Goal: Communication & Community: Answer question/provide support

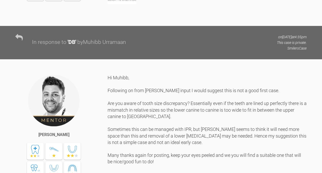
scroll to position [1058, 0]
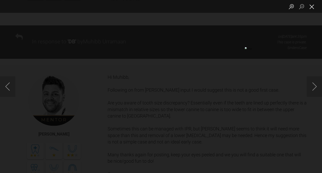
click at [311, 7] on button "Close lightbox" at bounding box center [312, 6] width 10 height 9
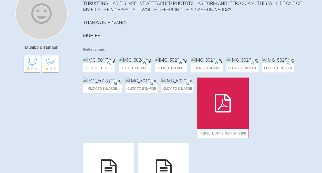
scroll to position [141, 0]
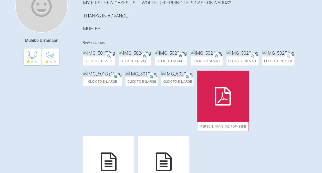
click at [115, 56] on img at bounding box center [99, 53] width 32 height 6
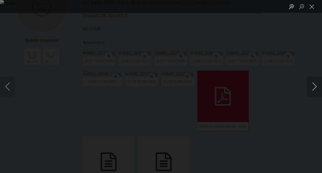
click at [314, 86] on button "Next image" at bounding box center [314, 86] width 15 height 20
click at [6, 84] on button "Previous image" at bounding box center [7, 86] width 15 height 20
click at [309, 84] on button "Next image" at bounding box center [314, 86] width 15 height 20
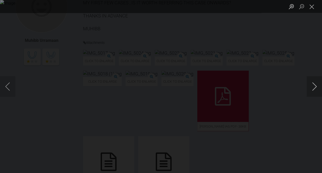
click at [312, 92] on button "Next image" at bounding box center [314, 86] width 15 height 20
click at [296, 95] on div "Lightbox" at bounding box center [161, 86] width 322 height 173
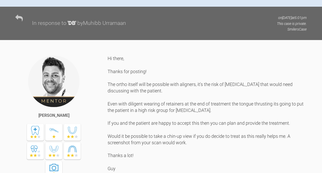
scroll to position [344, 0]
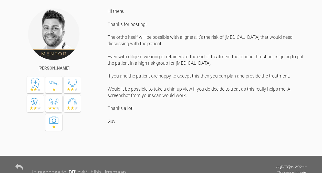
scroll to position [386, 0]
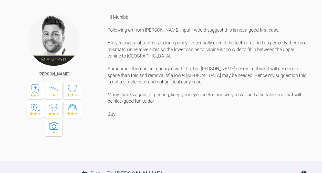
scroll to position [1116, 0]
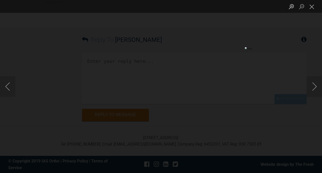
scroll to position [1281, 0]
click at [311, 4] on button "Close lightbox" at bounding box center [312, 6] width 10 height 9
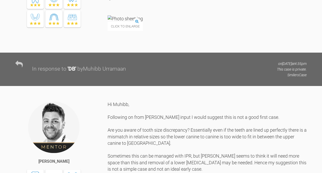
scroll to position [1030, 0]
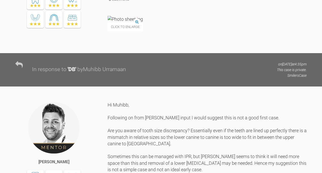
click at [136, 22] on img at bounding box center [125, 19] width 35 height 6
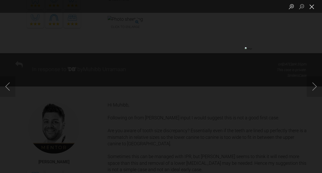
click at [308, 9] on button "Close lightbox" at bounding box center [312, 6] width 10 height 9
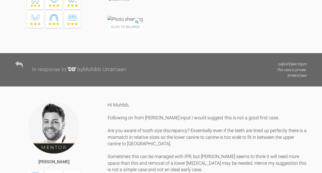
drag, startPoint x: 143, startPoint y: 45, endPoint x: 237, endPoint y: 89, distance: 103.1
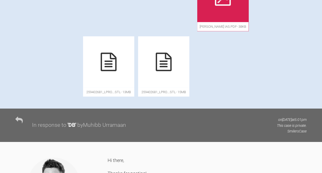
scroll to position [236, 0]
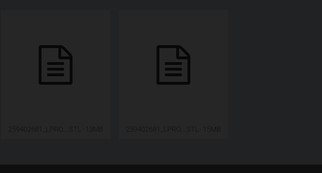
click at [99, 84] on div "Lightbox" at bounding box center [161, 86] width 322 height 173
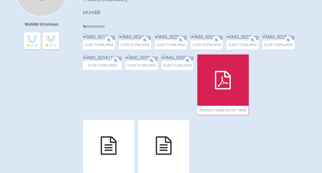
scroll to position [155, 0]
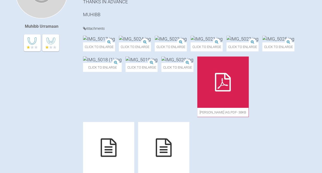
click at [151, 42] on img at bounding box center [135, 39] width 32 height 6
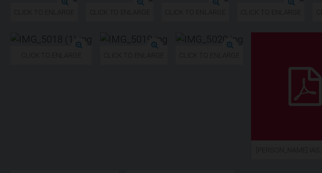
click at [85, 92] on div "Lightbox" at bounding box center [161, 86] width 322 height 173
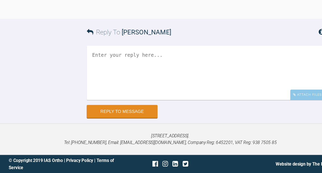
scroll to position [1306, 0]
click at [129, 104] on textarea at bounding box center [194, 78] width 225 height 51
type textarea "h"
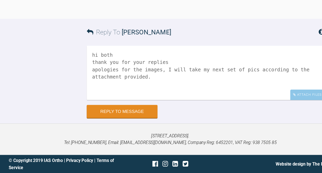
click at [142, 104] on textarea "hi both thank you for your replies apologies for the images, I will take my nex…" at bounding box center [194, 78] width 225 height 51
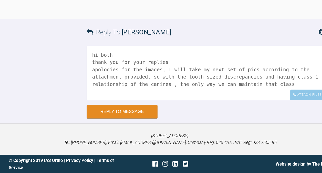
type textarea "hi both thank you for your replies apologies for the images, I will take my nex…"
click at [82, 108] on button "Reply to Message" at bounding box center [115, 114] width 67 height 12
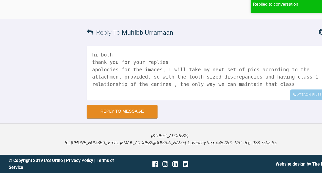
scroll to position [1450, 0]
click at [132, 104] on textarea "hi both thank you for your replies apologies for the images, I will take my nex…" at bounding box center [194, 78] width 225 height 51
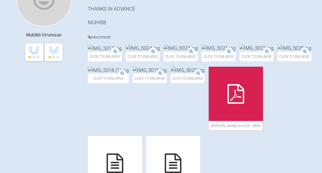
scroll to position [148, 0]
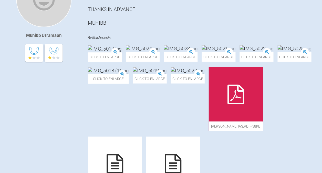
click at [187, 49] on img at bounding box center [171, 46] width 32 height 6
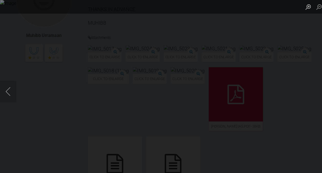
click at [251, 87] on div "Lightbox" at bounding box center [161, 86] width 322 height 173
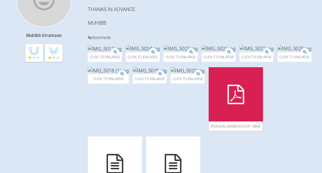
click at [151, 49] on img at bounding box center [135, 46] width 32 height 6
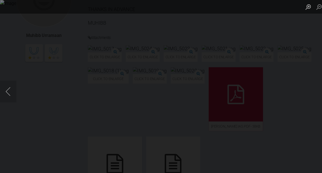
click at [153, 35] on div "Lightbox" at bounding box center [161, 86] width 322 height 173
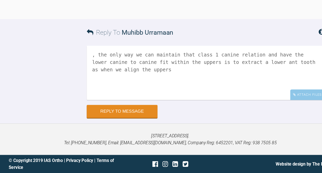
scroll to position [1462, 0]
click at [146, 104] on textarea ", the only way we can maintain that class 1 canine relation and have the lower …" at bounding box center [194, 78] width 225 height 51
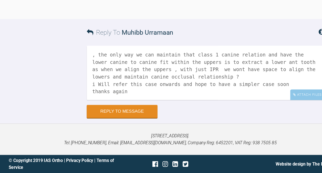
scroll to position [2, 0]
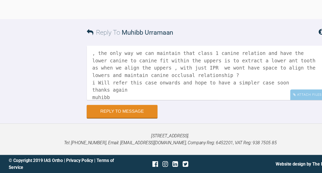
click at [245, 97] on textarea ", the only way we can maintain that class 1 canine relation and have the lower …" at bounding box center [194, 78] width 225 height 51
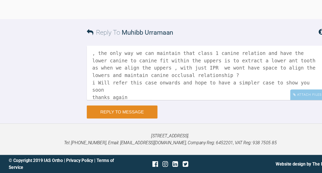
type textarea ", the only way we can maintain that class 1 canine relation and have the lower …"
click at [129, 121] on button "Reply to Message" at bounding box center [115, 115] width 67 height 12
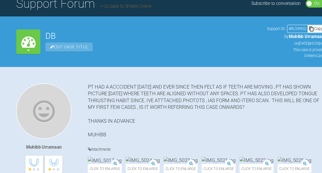
scroll to position [0, 0]
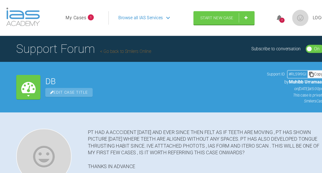
click at [84, 18] on span "1" at bounding box center [86, 17] width 6 height 6
click at [75, 15] on link "My Cases" at bounding box center [72, 17] width 20 height 7
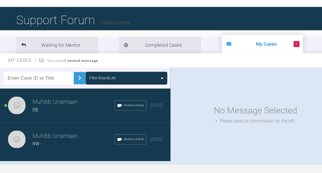
scroll to position [18, 0]
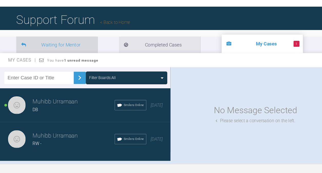
click at [85, 49] on li "Waiting for Mentor" at bounding box center [53, 52] width 77 height 16
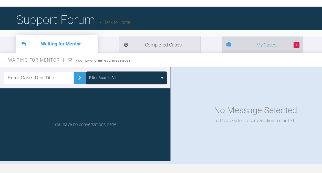
click at [210, 45] on li "1 My Cases" at bounding box center [248, 52] width 77 height 16
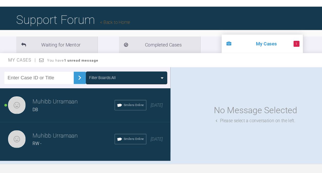
click at [67, 114] on div "DB" at bounding box center [70, 113] width 78 height 7
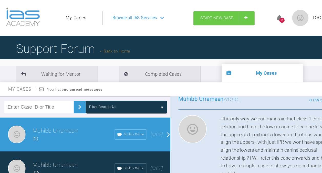
click at [267, 19] on div "2" at bounding box center [266, 19] width 5 height 5
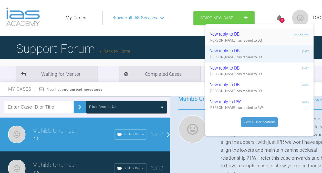
click at [220, 32] on div "New reply to DB" at bounding box center [228, 32] width 61 height 7
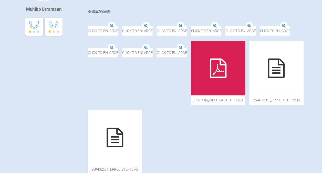
scroll to position [165, 0]
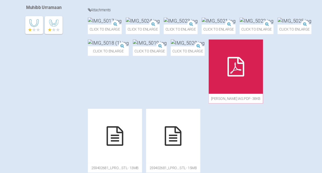
click at [151, 32] on img at bounding box center [135, 29] width 32 height 6
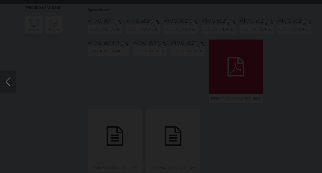
click at [12, 85] on button "Previous image" at bounding box center [7, 86] width 15 height 20
click at [299, 87] on div "Lightbox" at bounding box center [161, 86] width 322 height 173
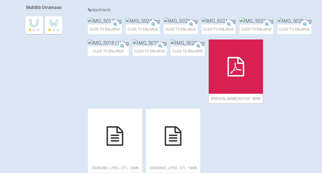
click at [187, 32] on img at bounding box center [171, 29] width 32 height 6
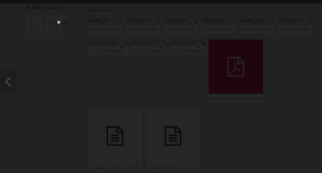
click at [209, 61] on div "Lightbox" at bounding box center [161, 86] width 322 height 173
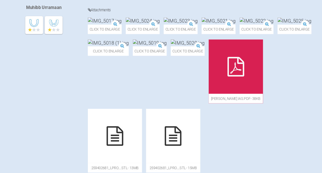
click at [223, 41] on div "Click to enlarge" at bounding box center [207, 33] width 32 height 15
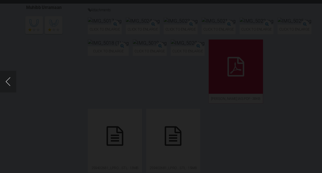
click at [12, 86] on button "Previous image" at bounding box center [7, 86] width 15 height 20
click at [297, 75] on div "Lightbox" at bounding box center [161, 86] width 322 height 173
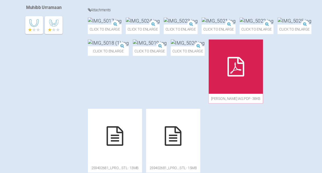
click at [151, 32] on img at bounding box center [135, 29] width 32 height 6
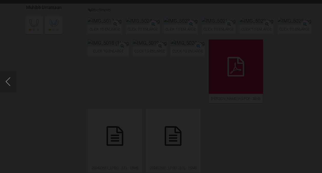
click at [237, 58] on div "Lightbox" at bounding box center [161, 86] width 322 height 173
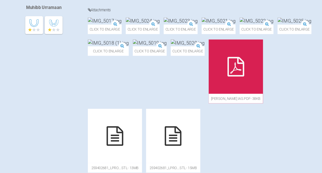
click at [187, 32] on img at bounding box center [171, 29] width 32 height 6
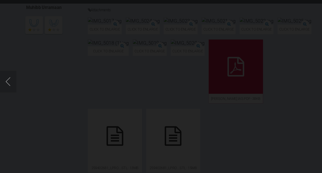
click at [289, 88] on div "Lightbox" at bounding box center [161, 86] width 322 height 173
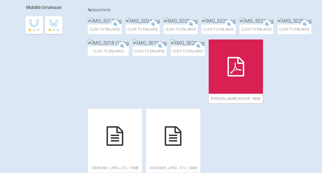
click at [151, 32] on img at bounding box center [135, 29] width 32 height 6
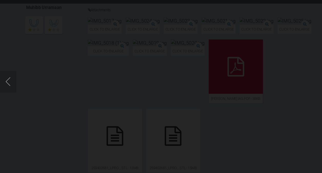
click at [57, 80] on div "Lightbox" at bounding box center [161, 86] width 322 height 173
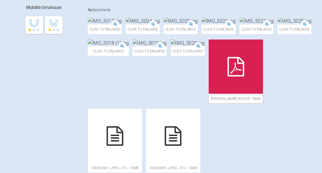
click at [57, 80] on div "Muhibb Urramaan" at bounding box center [49, 67] width 68 height 223
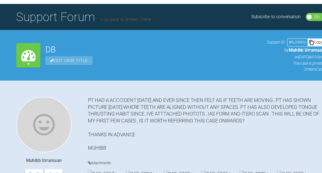
scroll to position [21, 0]
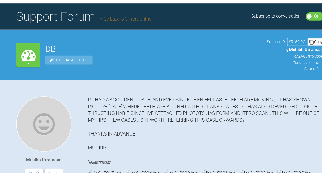
click at [106, 27] on link "Go back to Smilers Online" at bounding box center [119, 27] width 48 height 5
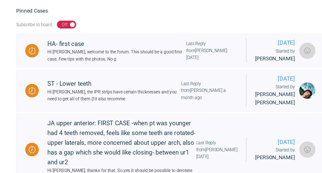
scroll to position [100, 0]
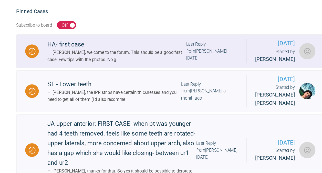
click at [132, 51] on div "Hi Malaika, welcome to the forum. This should be a good first case. Few tips wi…" at bounding box center [110, 52] width 131 height 13
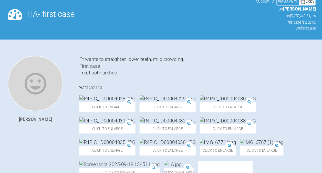
scroll to position [62, 0]
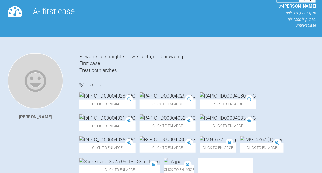
click at [114, 103] on img at bounding box center [109, 100] width 53 height 6
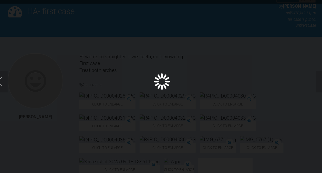
click at [192, 61] on div "Lightbox" at bounding box center [161, 86] width 322 height 173
click at [158, 44] on div "Lightbox" at bounding box center [161, 86] width 322 height 173
click at [295, 105] on div "Lightbox" at bounding box center [161, 86] width 322 height 173
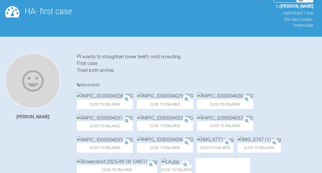
click at [167, 103] on img at bounding box center [166, 100] width 53 height 6
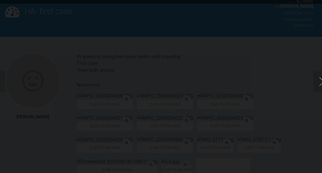
click at [295, 79] on div "Lightbox" at bounding box center [161, 86] width 322 height 173
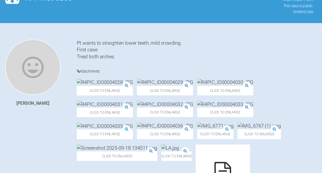
scroll to position [75, 0]
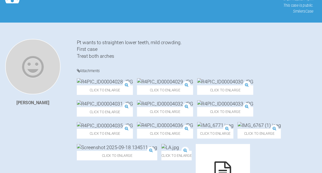
click at [215, 90] on img at bounding box center [223, 86] width 53 height 6
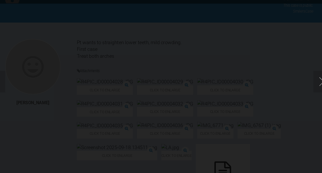
click at [294, 59] on div "Lightbox" at bounding box center [161, 86] width 322 height 173
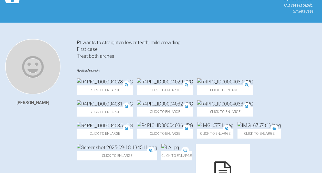
click at [136, 104] on img at bounding box center [109, 107] width 53 height 6
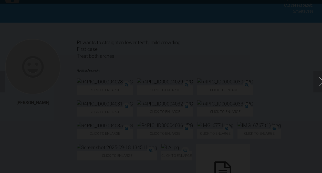
click at [301, 63] on div "Lightbox" at bounding box center [161, 86] width 322 height 173
click at [300, 61] on div "Lightbox" at bounding box center [161, 86] width 322 height 173
click at [313, 84] on button "Next image" at bounding box center [314, 86] width 15 height 20
click at [291, 48] on div "Lightbox" at bounding box center [161, 86] width 322 height 173
click at [314, 88] on button "Next image" at bounding box center [314, 86] width 15 height 20
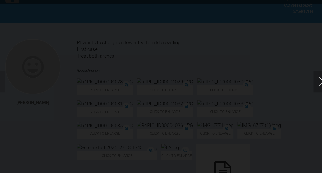
click at [314, 88] on button "Next image" at bounding box center [314, 86] width 15 height 20
click at [313, 89] on button "Next image" at bounding box center [314, 86] width 15 height 20
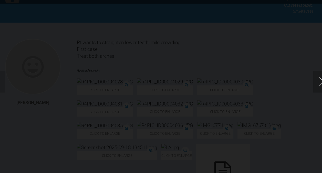
click at [313, 89] on button "Next image" at bounding box center [314, 86] width 15 height 20
click at [301, 70] on div "Lightbox" at bounding box center [161, 86] width 322 height 173
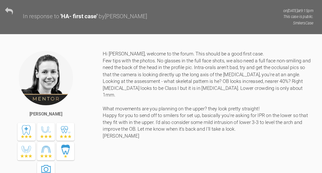
scroll to position [285, 0]
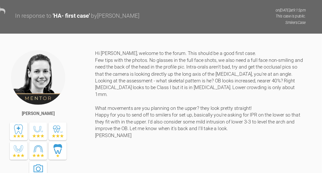
drag, startPoint x: 99, startPoint y: 96, endPoint x: 217, endPoint y: 102, distance: 117.8
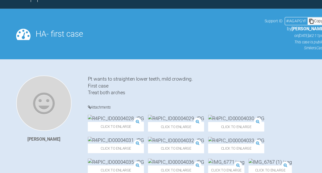
scroll to position [0, 0]
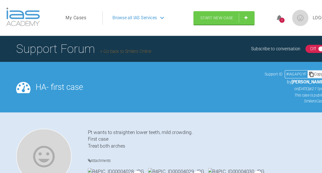
click at [109, 47] on link "Go back to Smilers Online" at bounding box center [119, 48] width 48 height 5
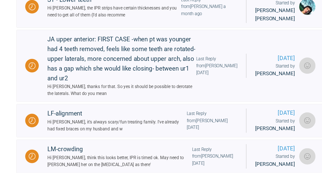
scroll to position [171, 0]
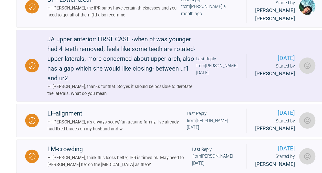
click at [129, 62] on div "JA upper anterior: FIRST CASE -when pt was younger had 4 teeth removed, feels l…" at bounding box center [115, 65] width 141 height 46
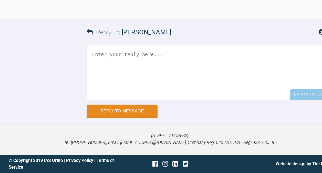
scroll to position [956, 0]
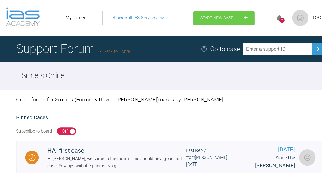
click at [262, 16] on icon at bounding box center [264, 17] width 5 height 6
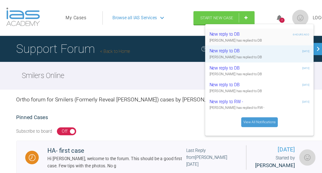
click at [220, 34] on div "New reply to DB" at bounding box center [228, 32] width 61 height 7
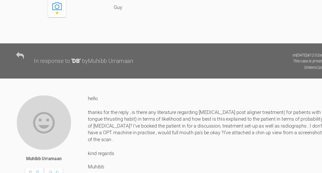
scroll to position [623, 0]
